Goal: Task Accomplishment & Management: Complete application form

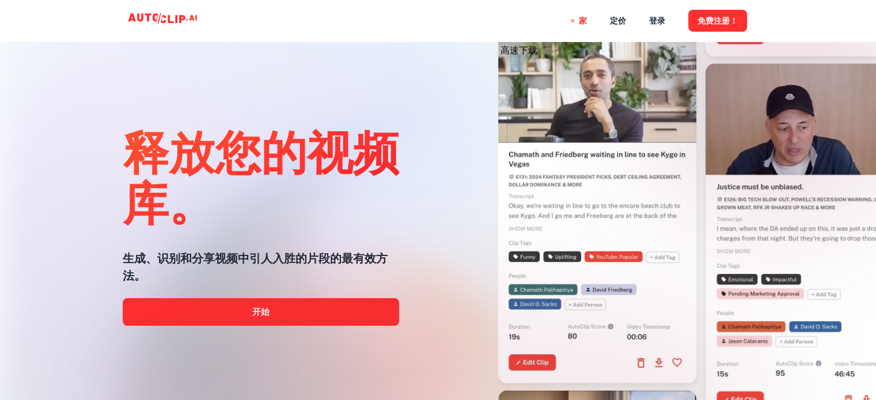
click at [262, 324] on div at bounding box center [438, 400] width 701 height 230
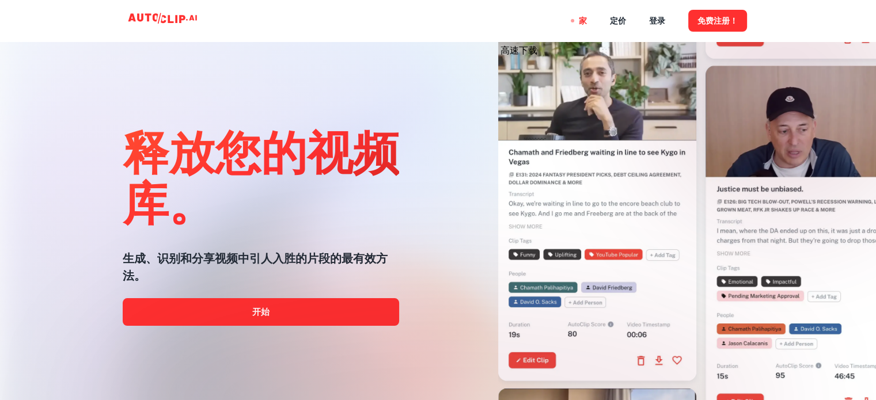
click at [264, 314] on div at bounding box center [438, 400] width 701 height 230
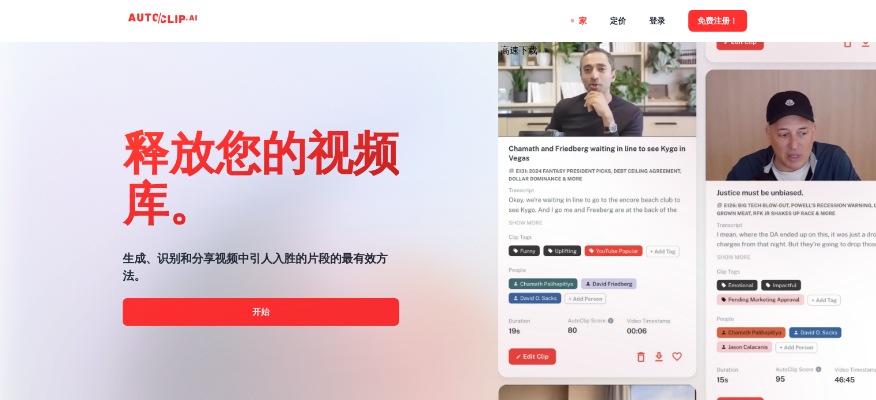
click at [250, 319] on div at bounding box center [438, 400] width 701 height 230
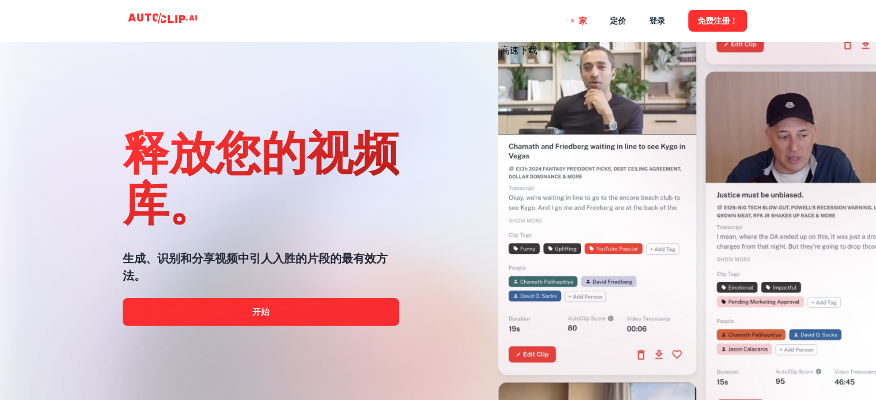
click at [252, 319] on div at bounding box center [438, 400] width 701 height 230
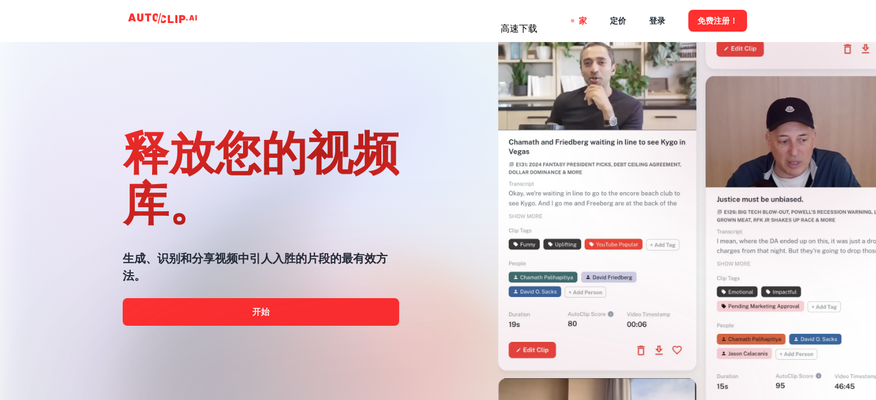
click at [157, 19] on icon at bounding box center [164, 20] width 115 height 23
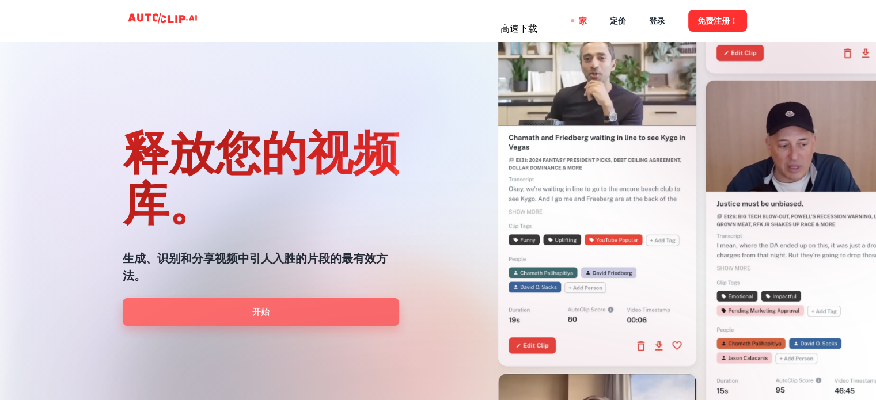
click at [224, 304] on link "开始" at bounding box center [261, 312] width 277 height 28
